Goal: Transaction & Acquisition: Subscribe to service/newsletter

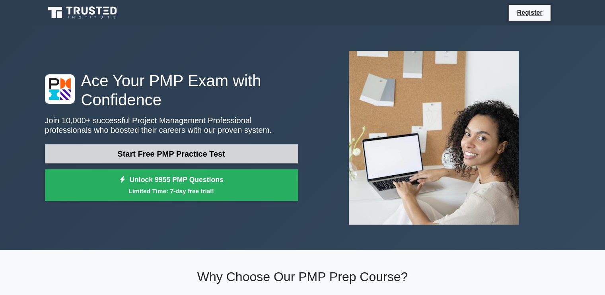
click at [233, 151] on link "Start Free PMP Practice Test" at bounding box center [171, 153] width 253 height 19
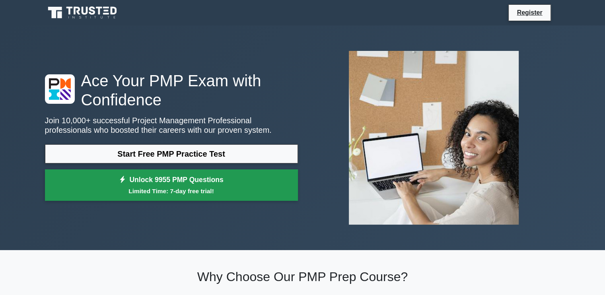
click at [193, 190] on small "Limited Time: 7-day free trial!" at bounding box center [171, 191] width 233 height 9
